Goal: Task Accomplishment & Management: Manage account settings

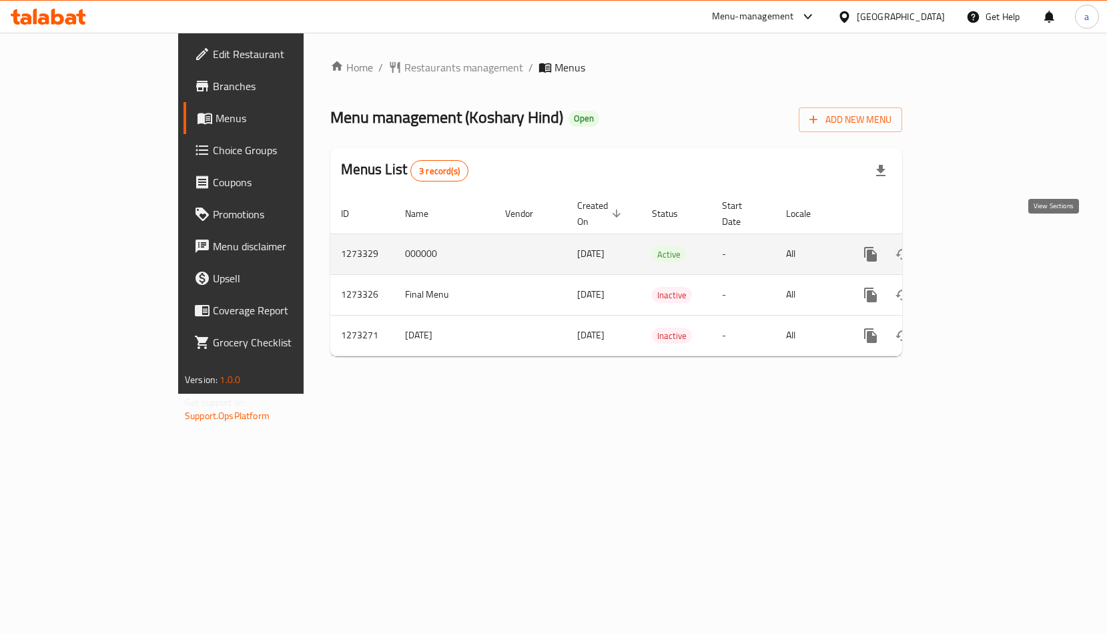
click at [975, 246] on icon "enhanced table" at bounding box center [967, 254] width 16 height 16
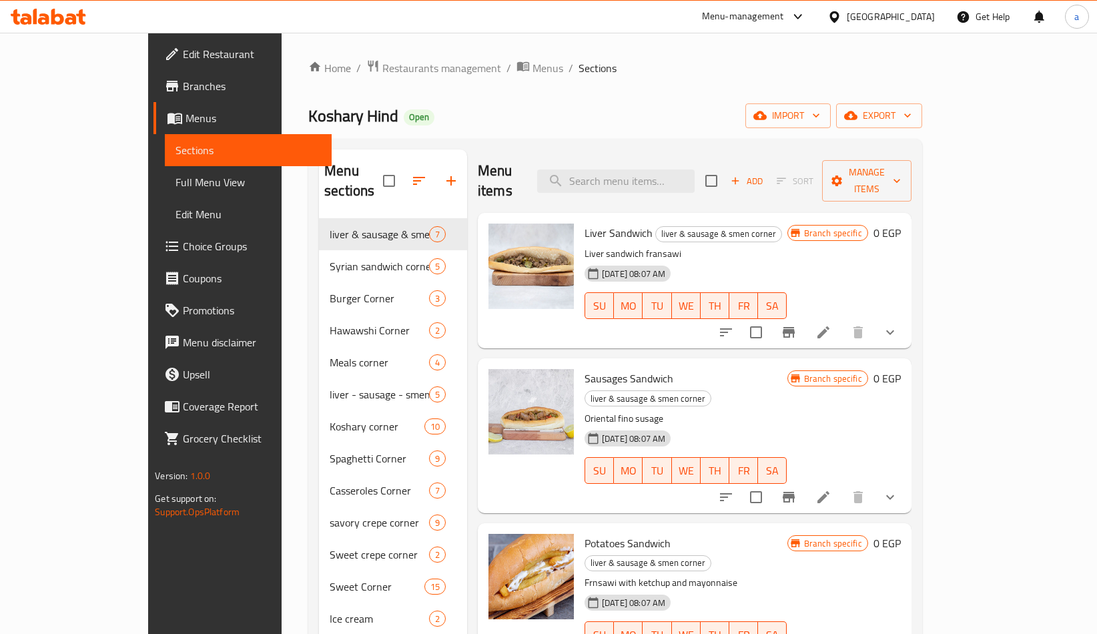
click at [183, 244] on span "Choice Groups" at bounding box center [252, 246] width 138 height 16
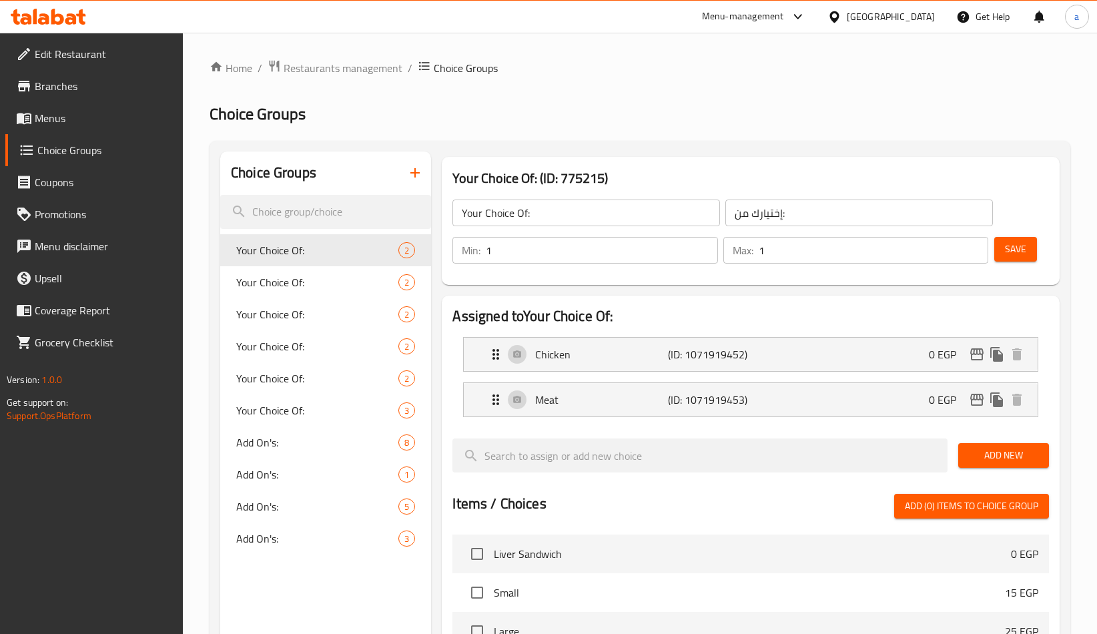
click at [54, 105] on link "Menus" at bounding box center [94, 118] width 178 height 32
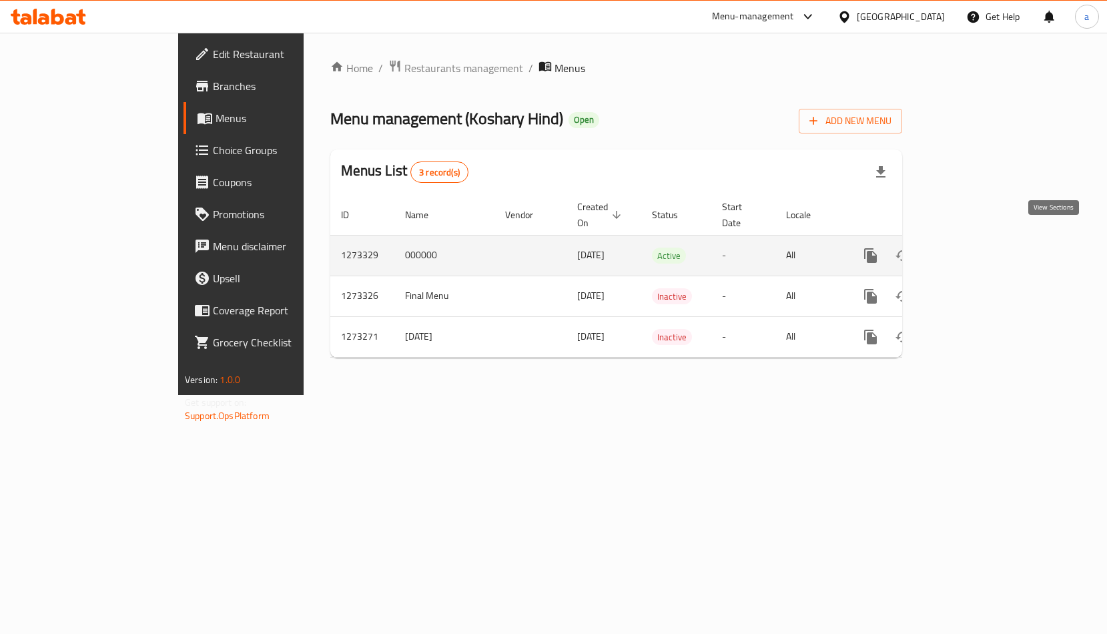
click at [975, 248] on icon "enhanced table" at bounding box center [967, 256] width 16 height 16
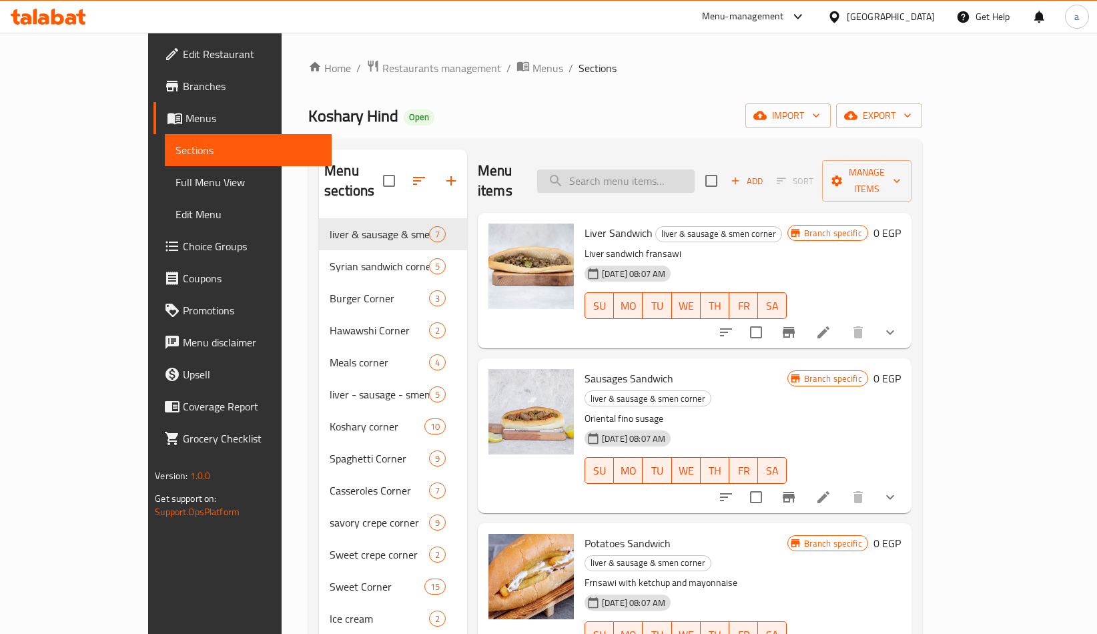
click at [628, 174] on input "search" at bounding box center [615, 180] width 157 height 23
paste input "ساندوتش كبدة بالعيش البلدى"
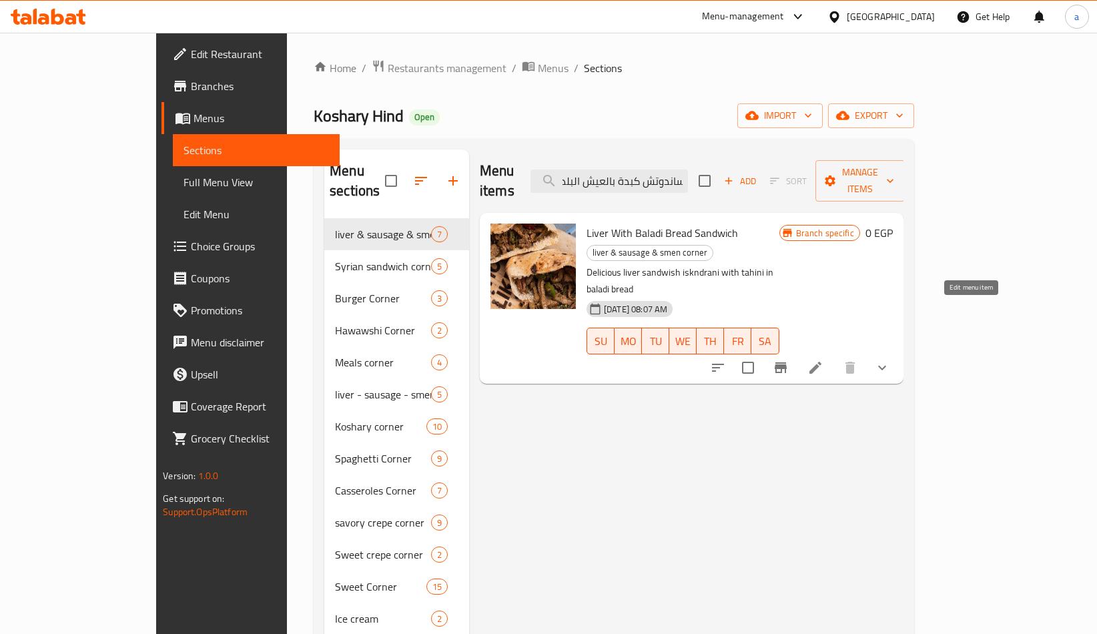
type input "ساندوتش كبدة بالعيش البلدى"
click at [821, 362] on icon at bounding box center [815, 368] width 12 height 12
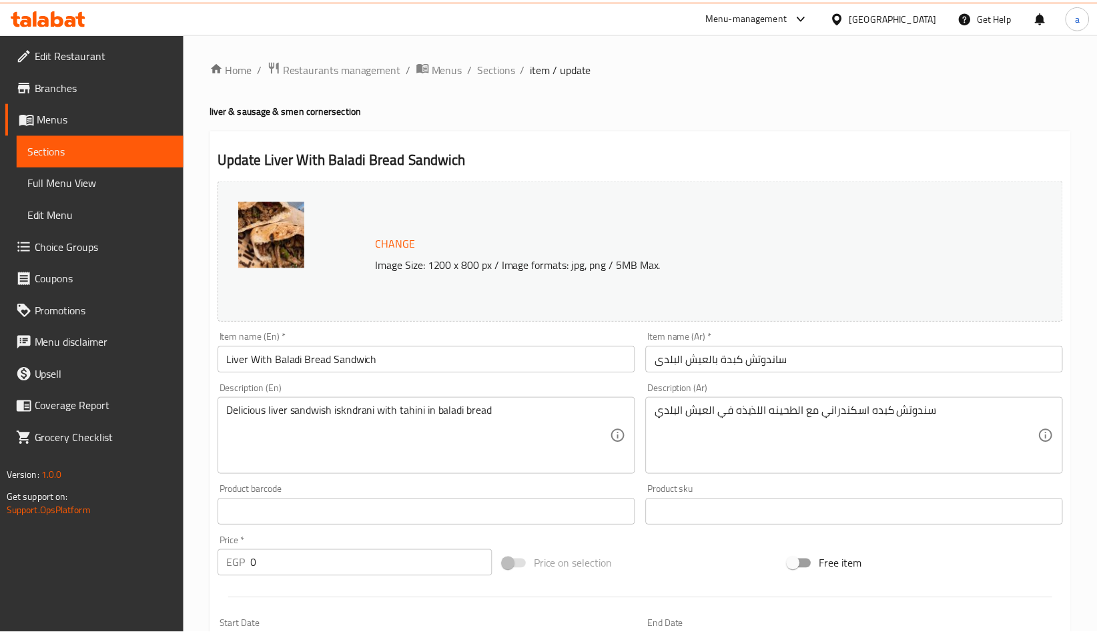
scroll to position [320, 0]
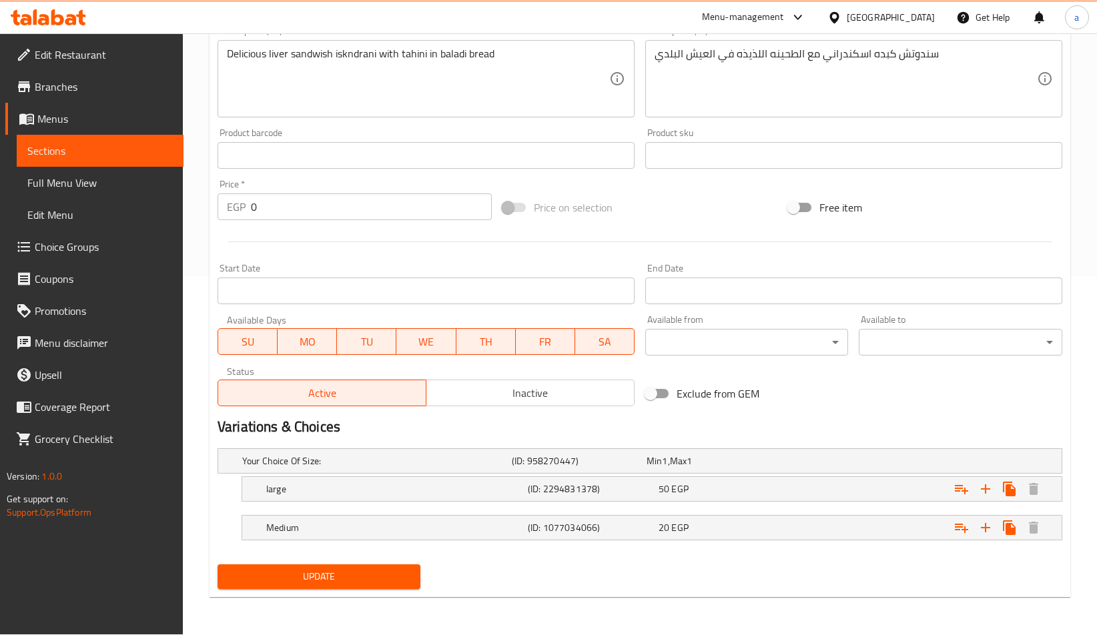
scroll to position [357, 0]
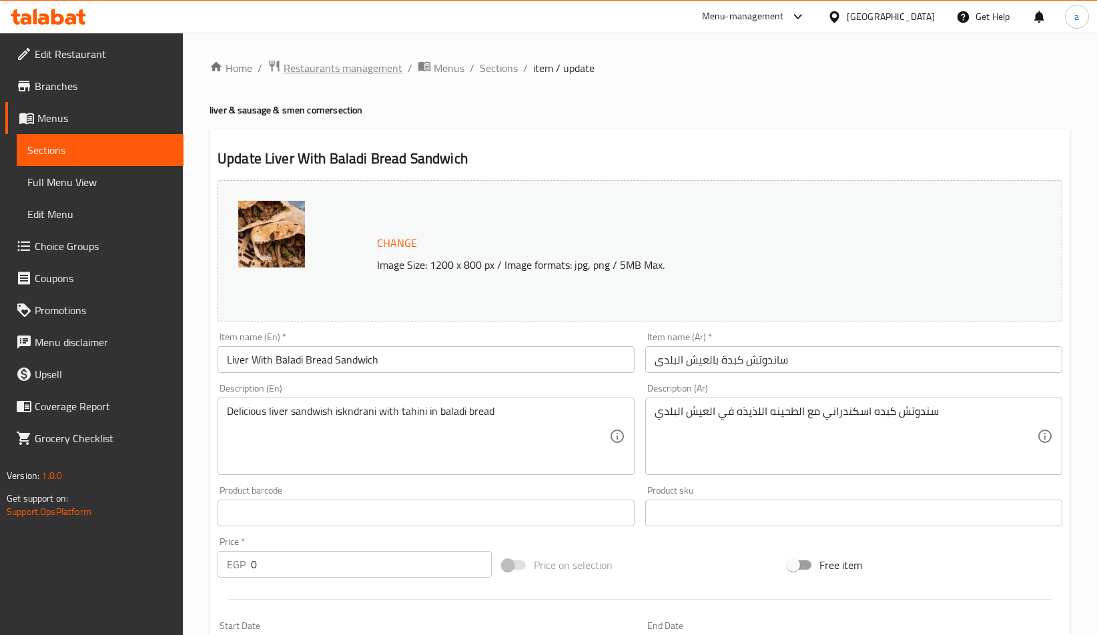
click at [310, 60] on span "Restaurants management" at bounding box center [343, 68] width 119 height 16
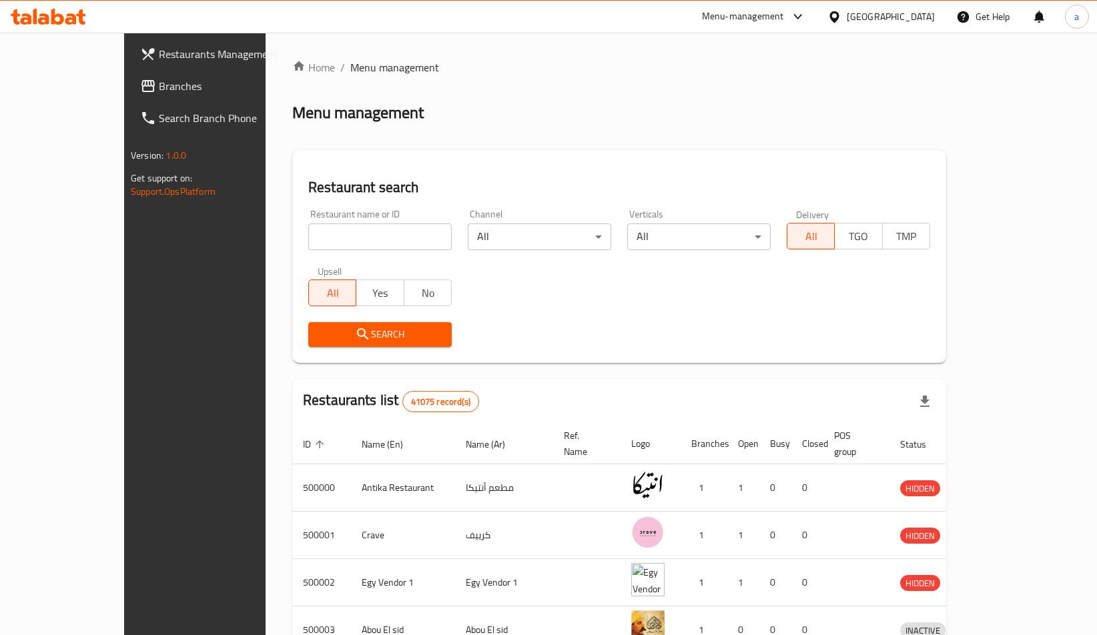
click at [159, 85] on span "Branches" at bounding box center [228, 86] width 138 height 16
